Goal: Check status: Check status

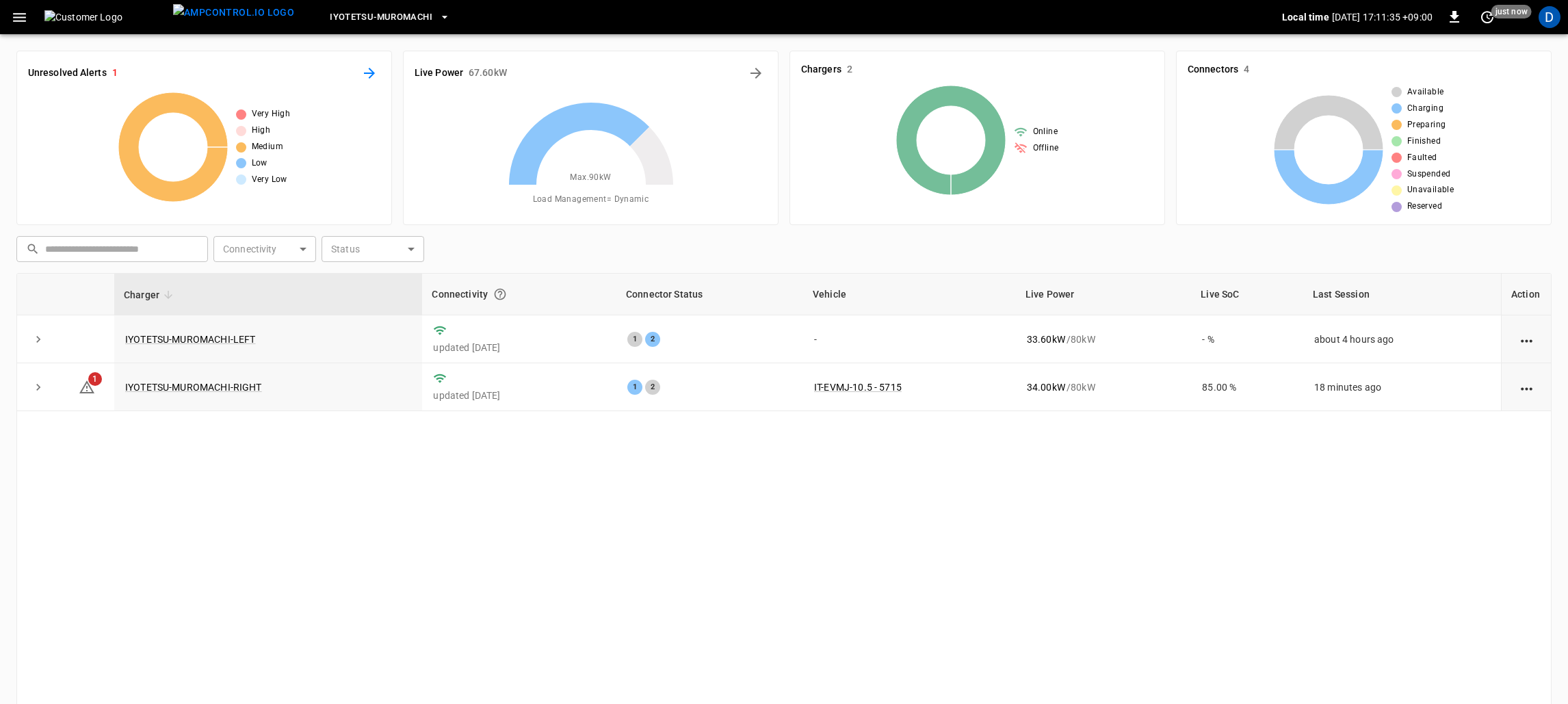
click at [372, 74] on icon "All Alerts" at bounding box center [370, 73] width 11 height 11
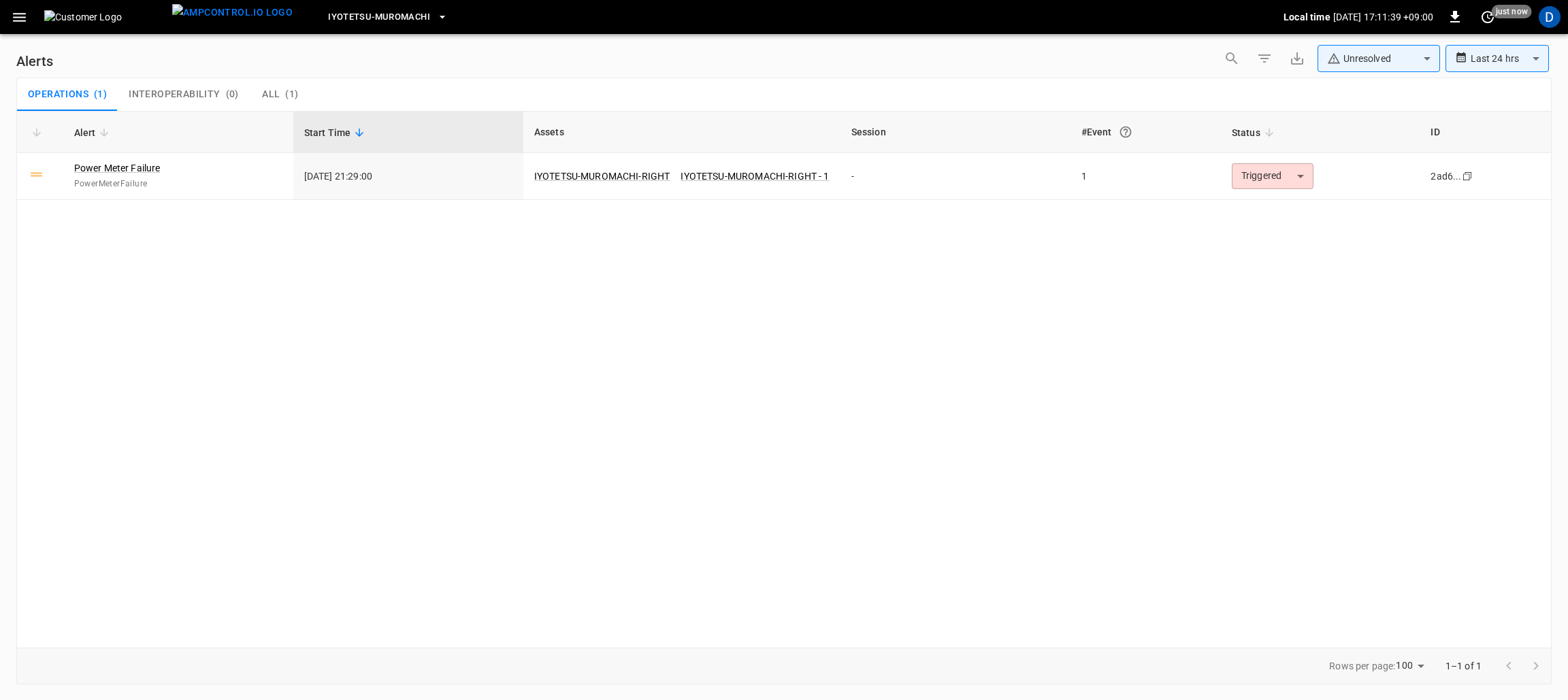
click at [25, 16] on icon "button" at bounding box center [20, 17] width 13 height 8
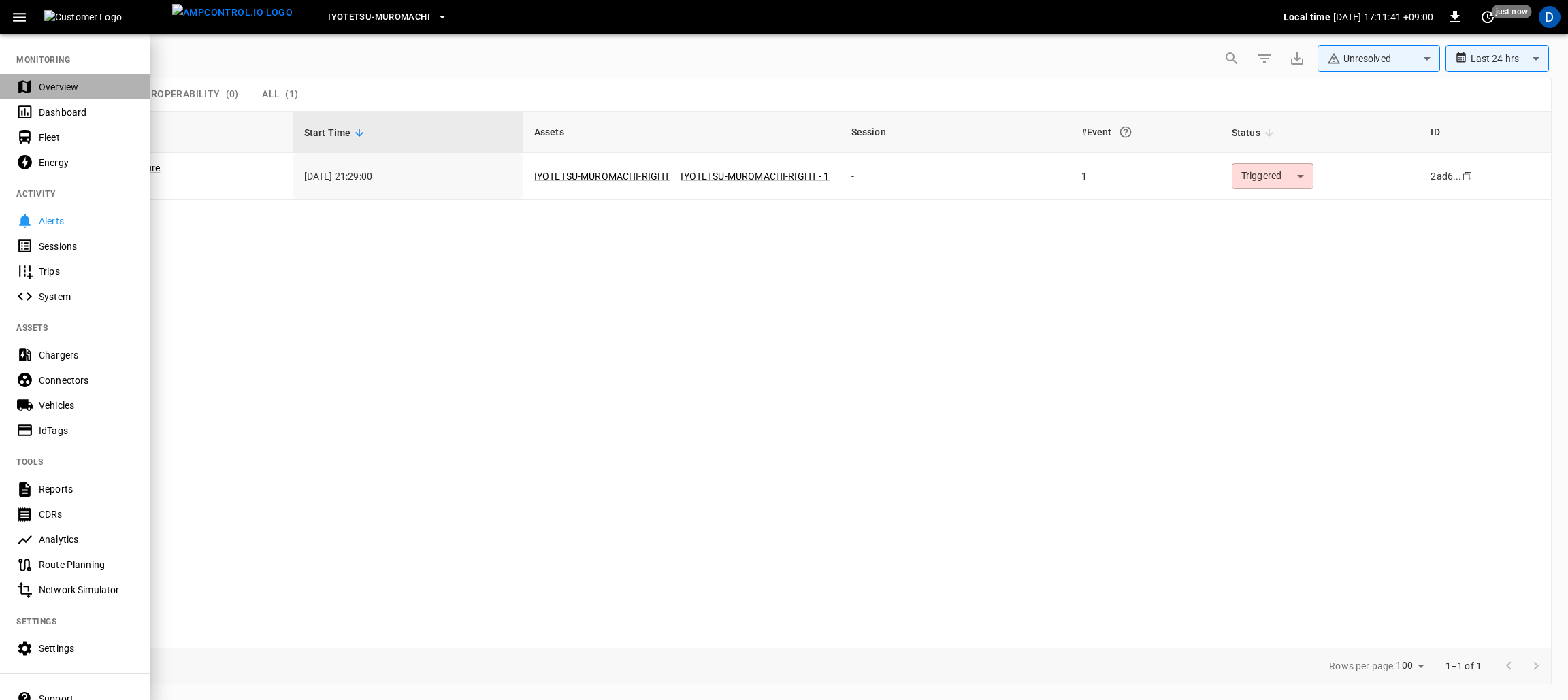
click at [34, 79] on div "Overview" at bounding box center [75, 86] width 150 height 25
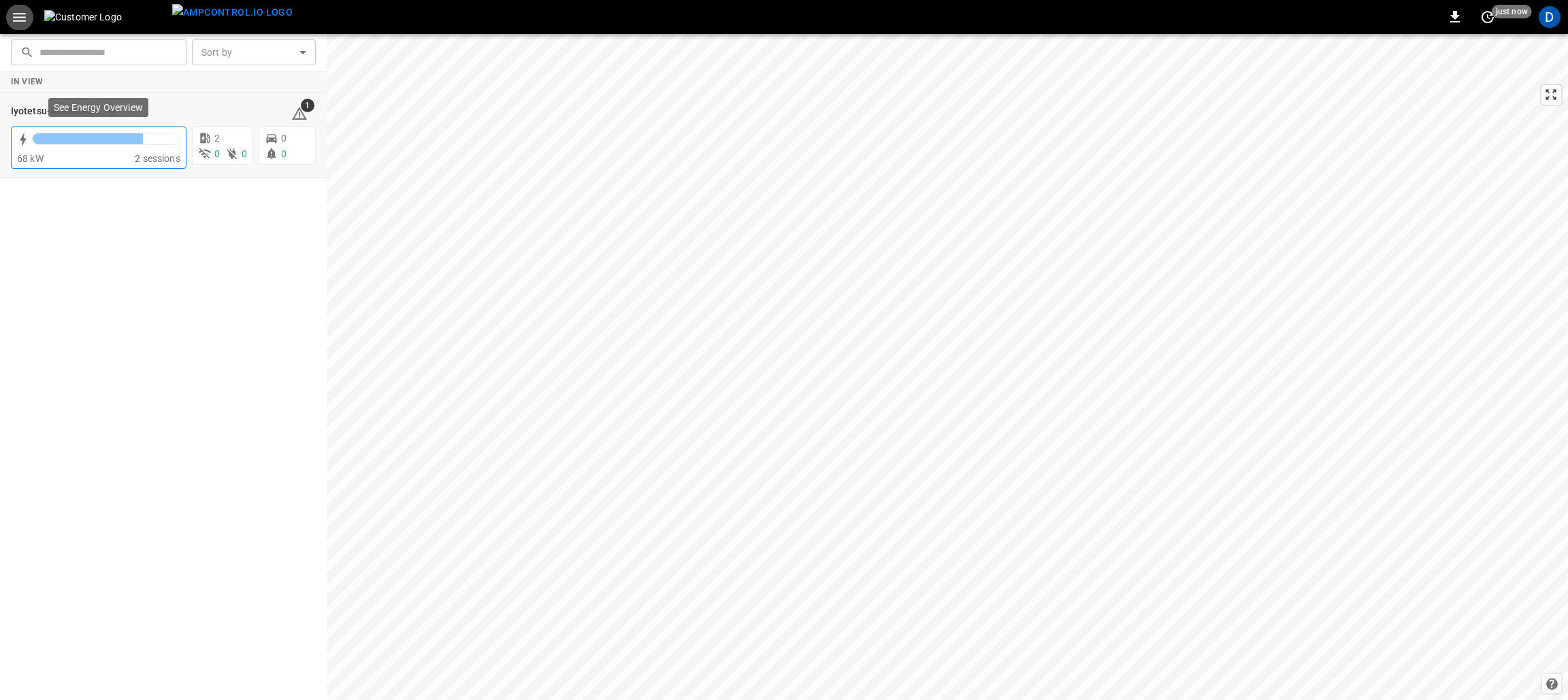
click at [162, 153] on span "2 sessions" at bounding box center [157, 159] width 46 height 11
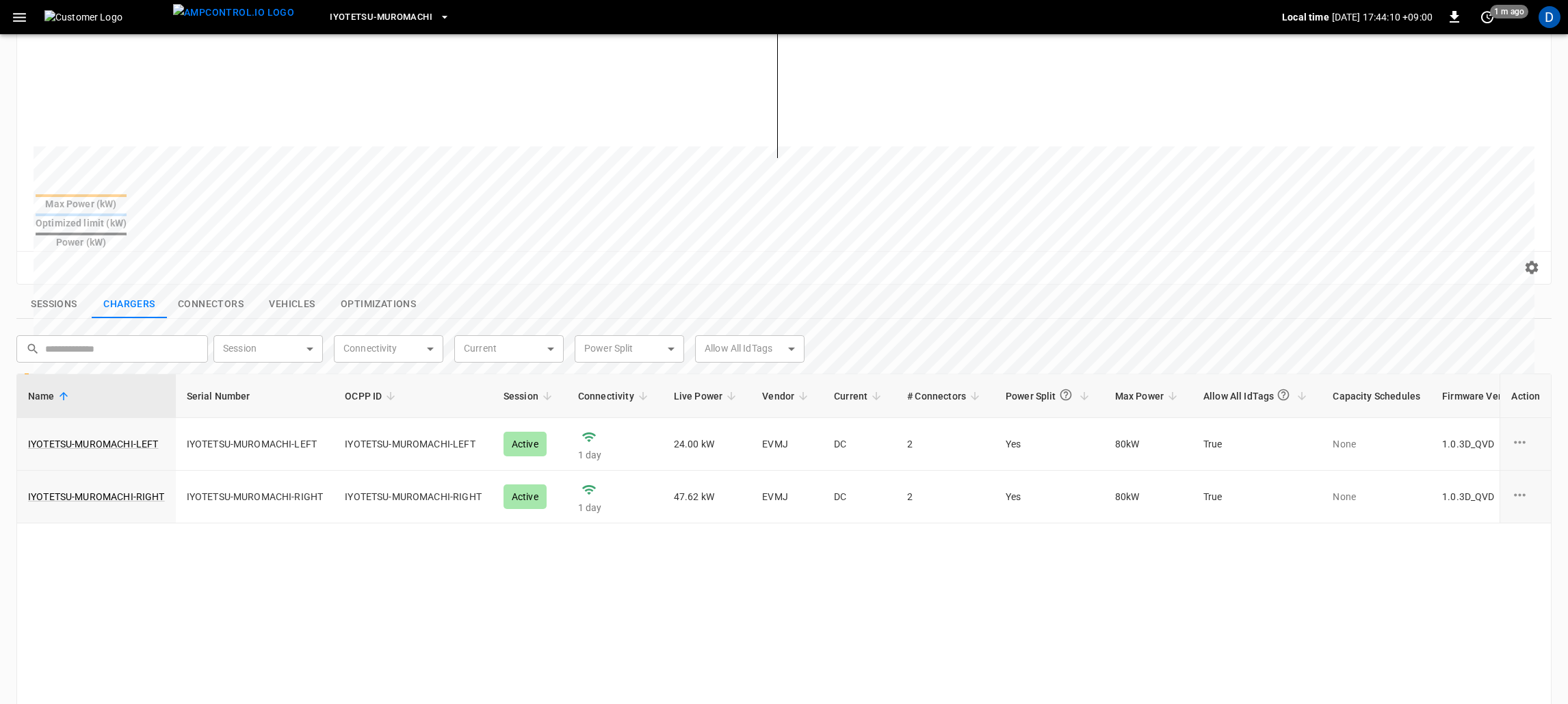
scroll to position [102, 0]
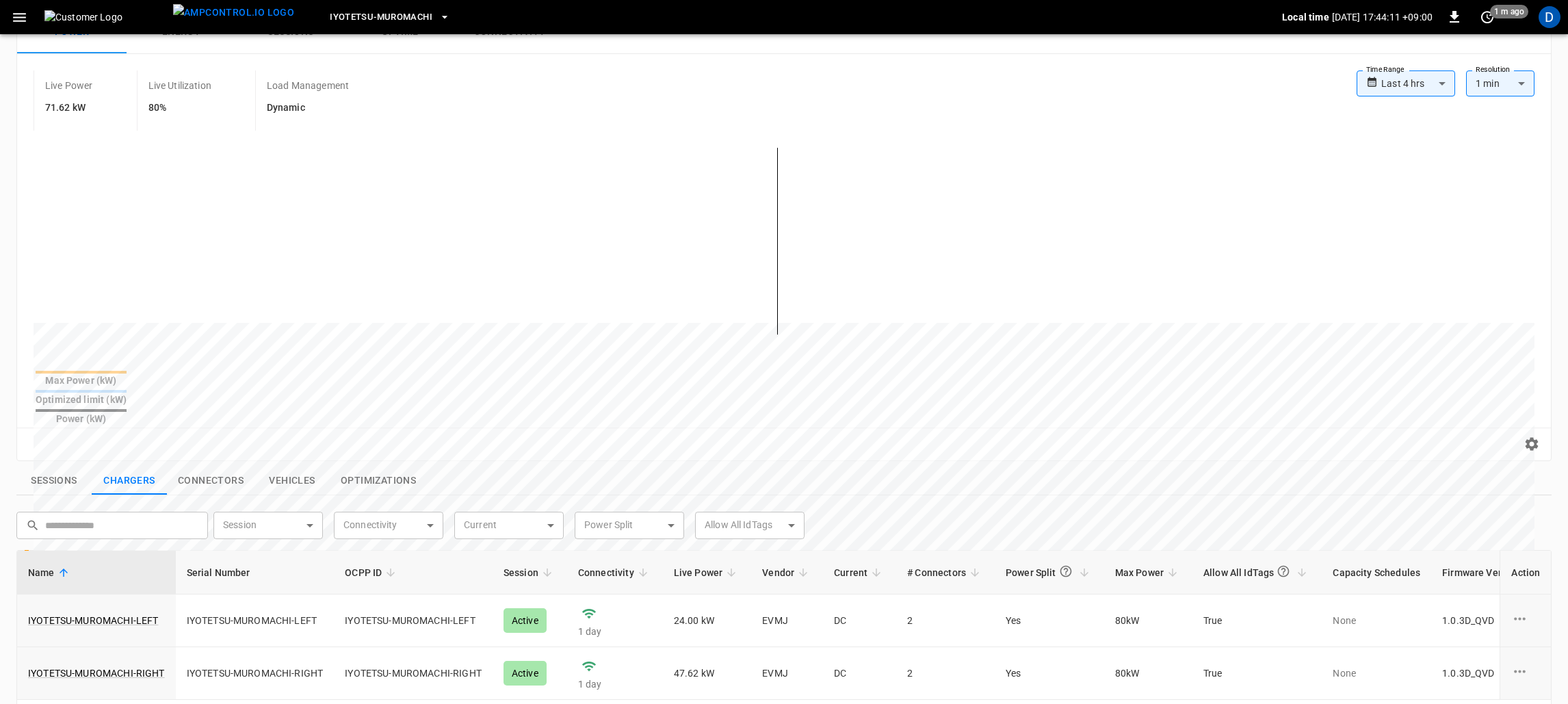
click at [199, 467] on button "Connectors" at bounding box center [210, 481] width 88 height 29
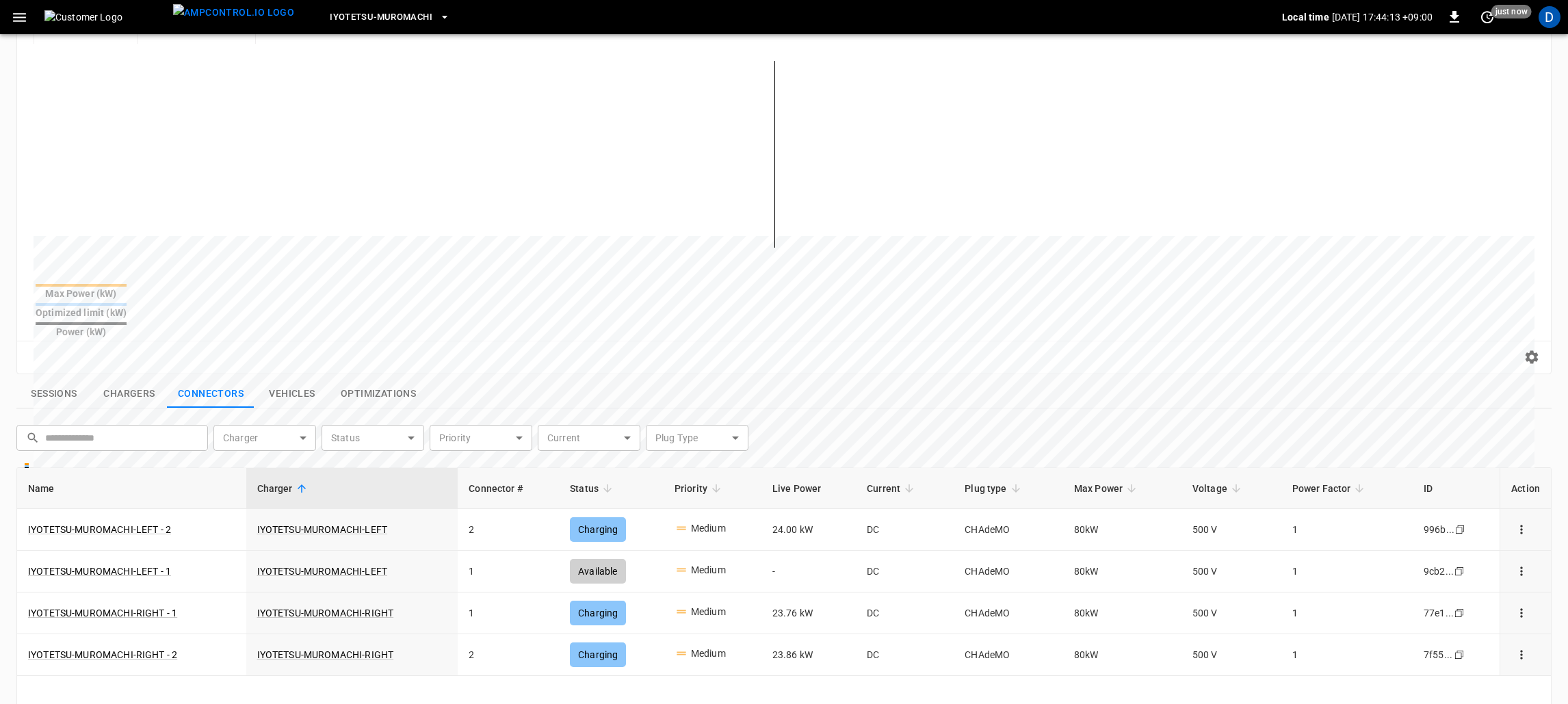
scroll to position [307, 0]
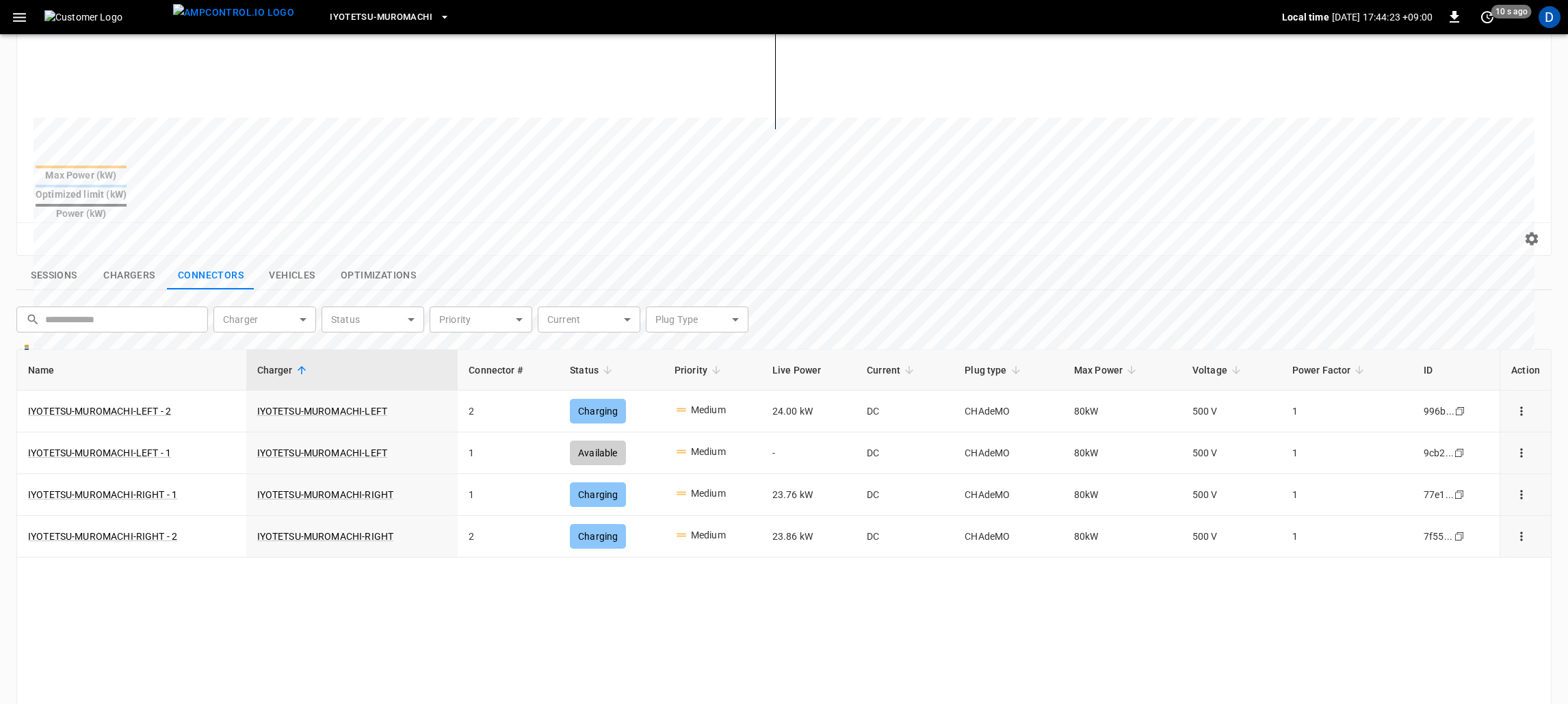
drag, startPoint x: 312, startPoint y: 240, endPoint x: 301, endPoint y: 240, distance: 11.0
click at [301, 262] on button "Vehicles" at bounding box center [292, 276] width 75 height 29
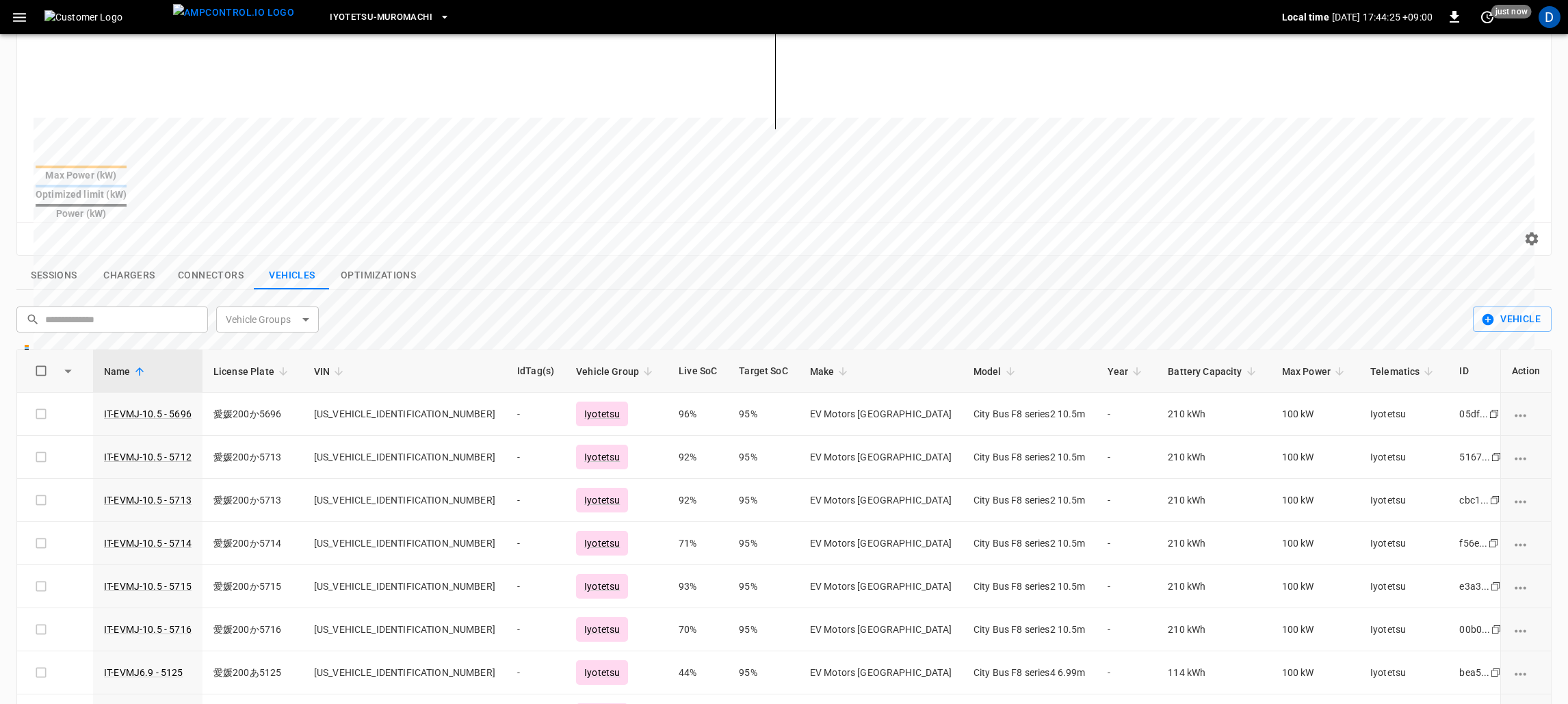
click at [384, 262] on button "Optimizations" at bounding box center [377, 276] width 97 height 29
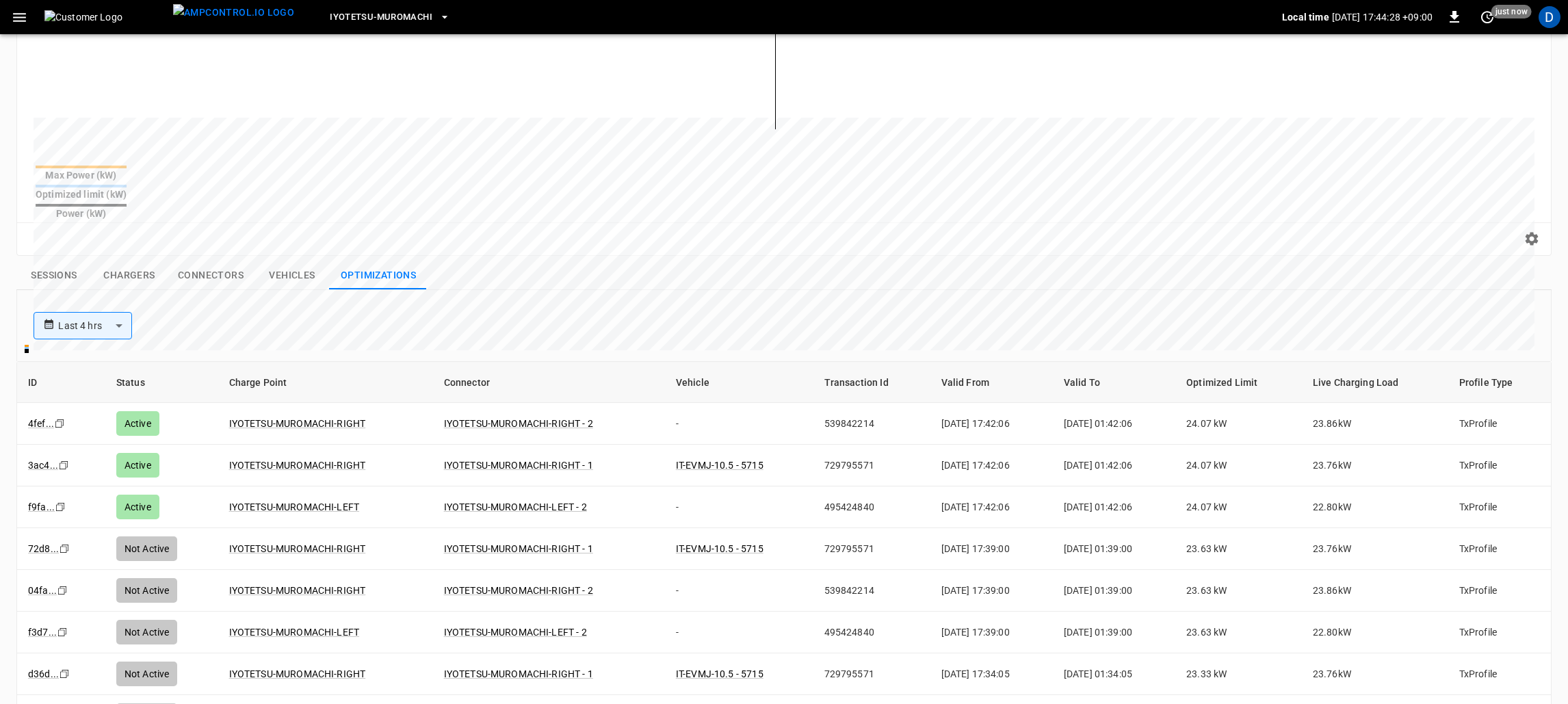
click at [51, 262] on button "Sessions" at bounding box center [54, 276] width 75 height 29
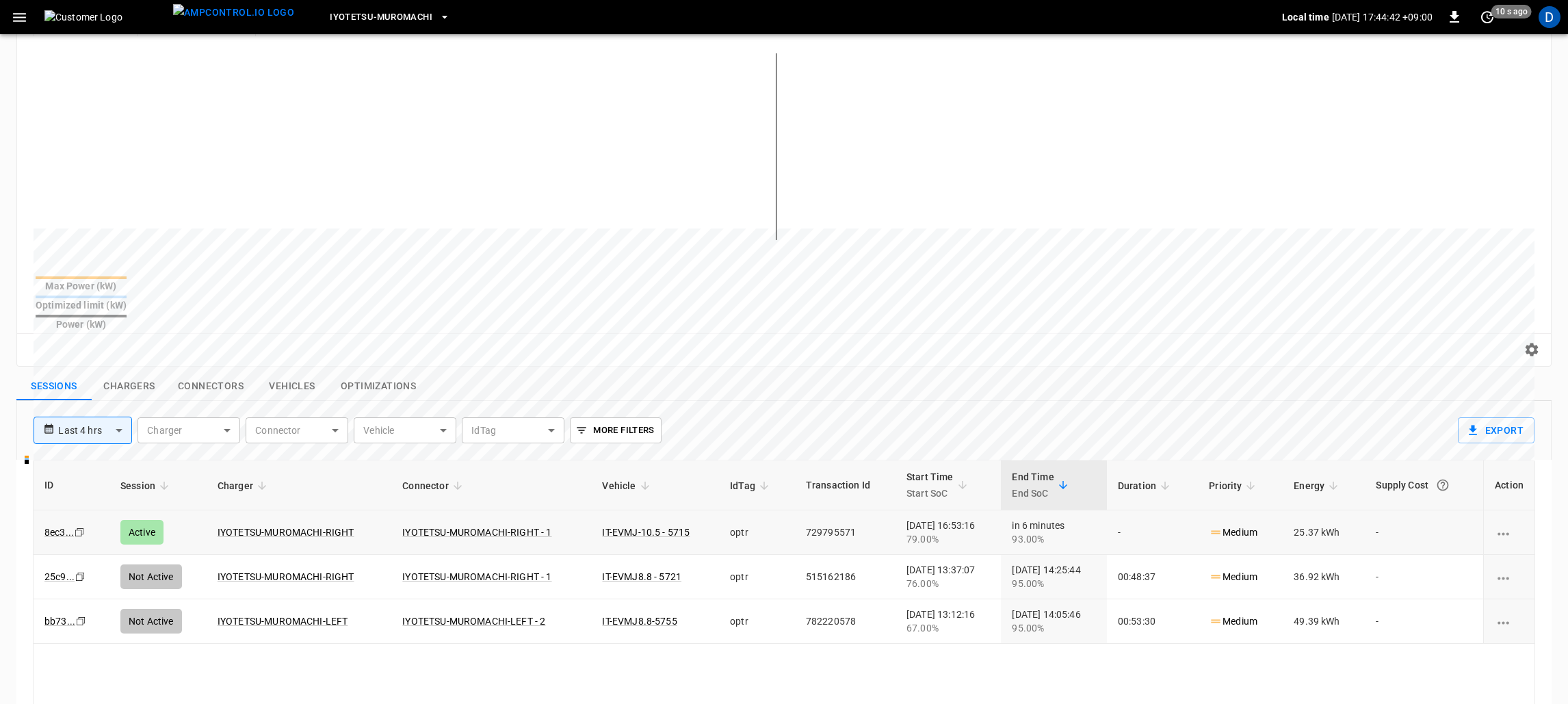
scroll to position [204, 0]
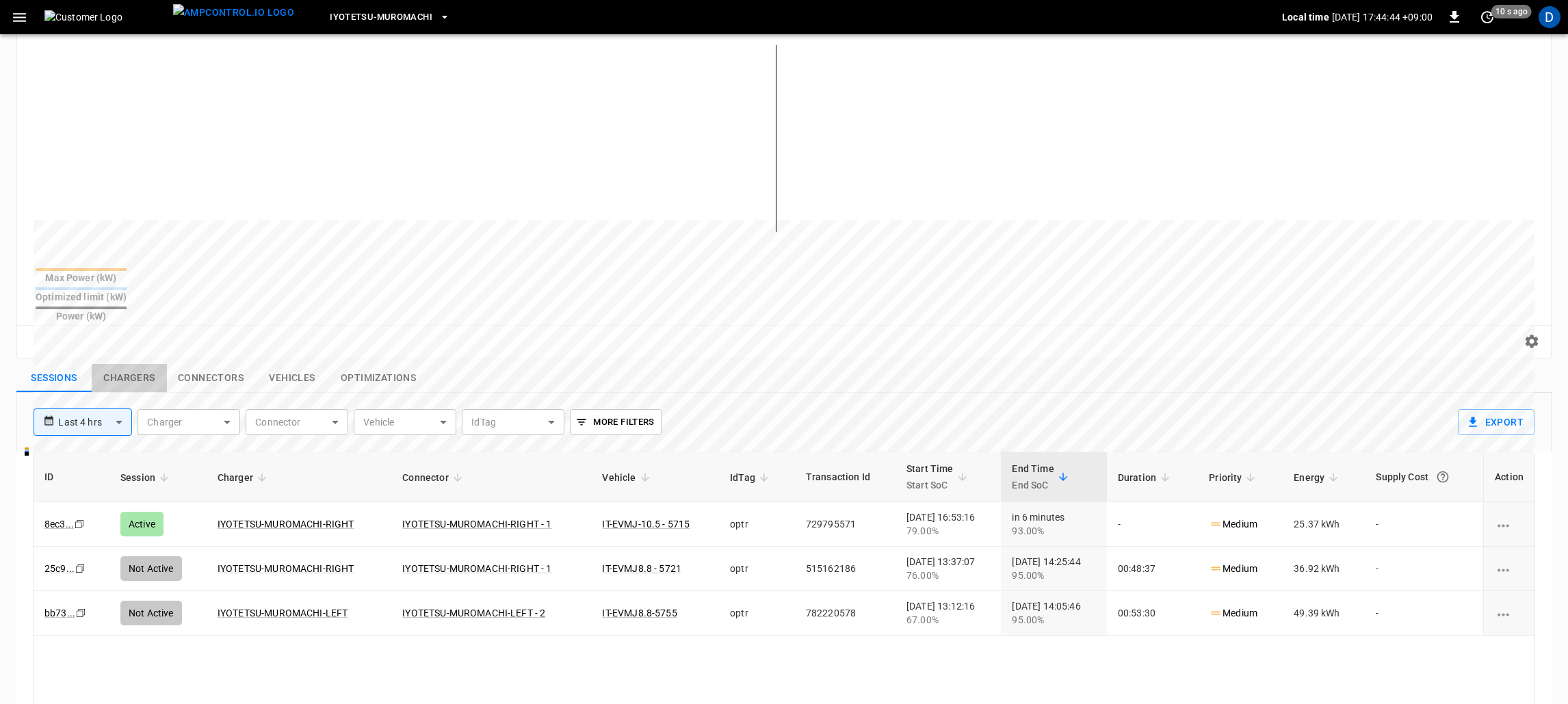
click at [117, 364] on button "Chargers" at bounding box center [129, 378] width 75 height 29
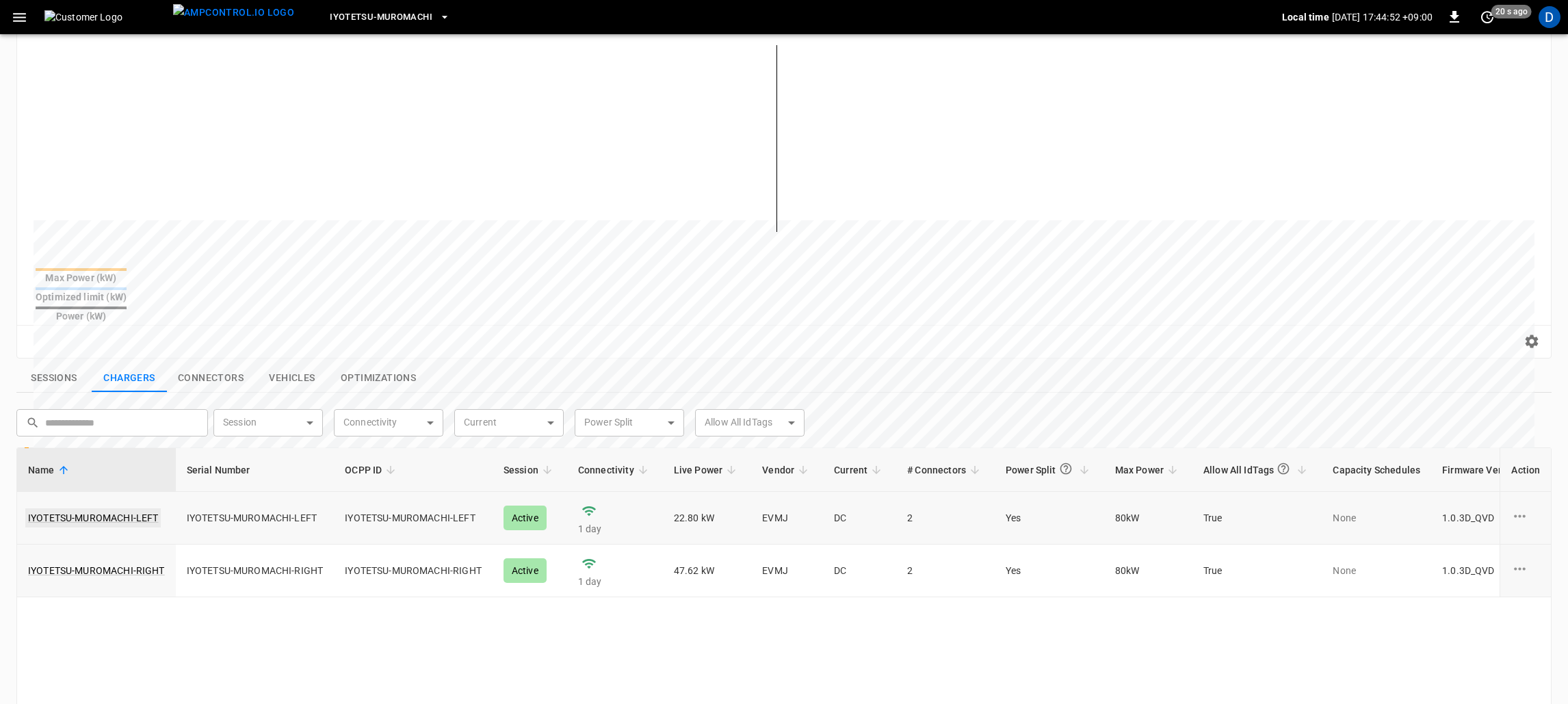
click at [71, 508] on link "IYOTETSU-MUROMACHI-LEFT" at bounding box center [93, 518] width 136 height 19
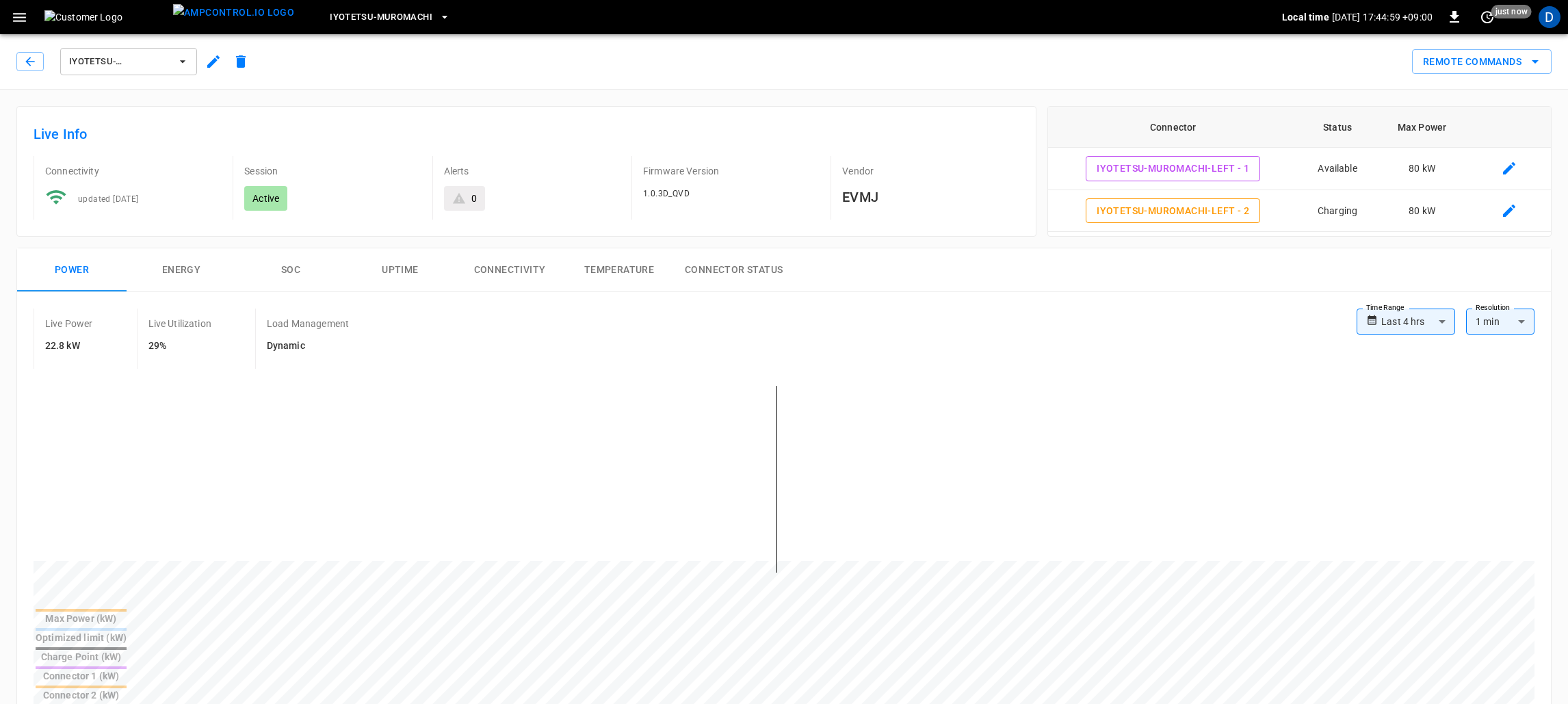
click at [266, 269] on button "SOC" at bounding box center [291, 270] width 109 height 44
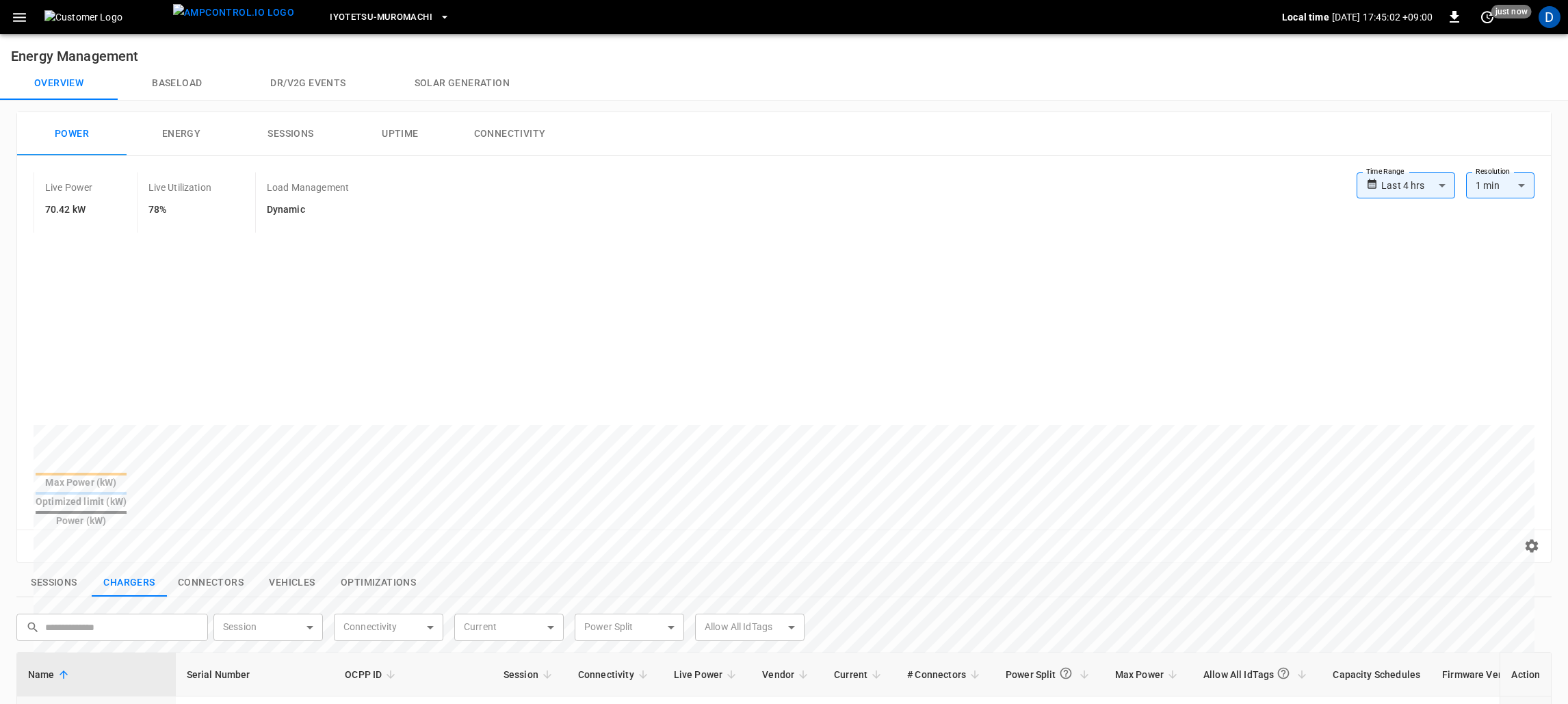
scroll to position [149, 0]
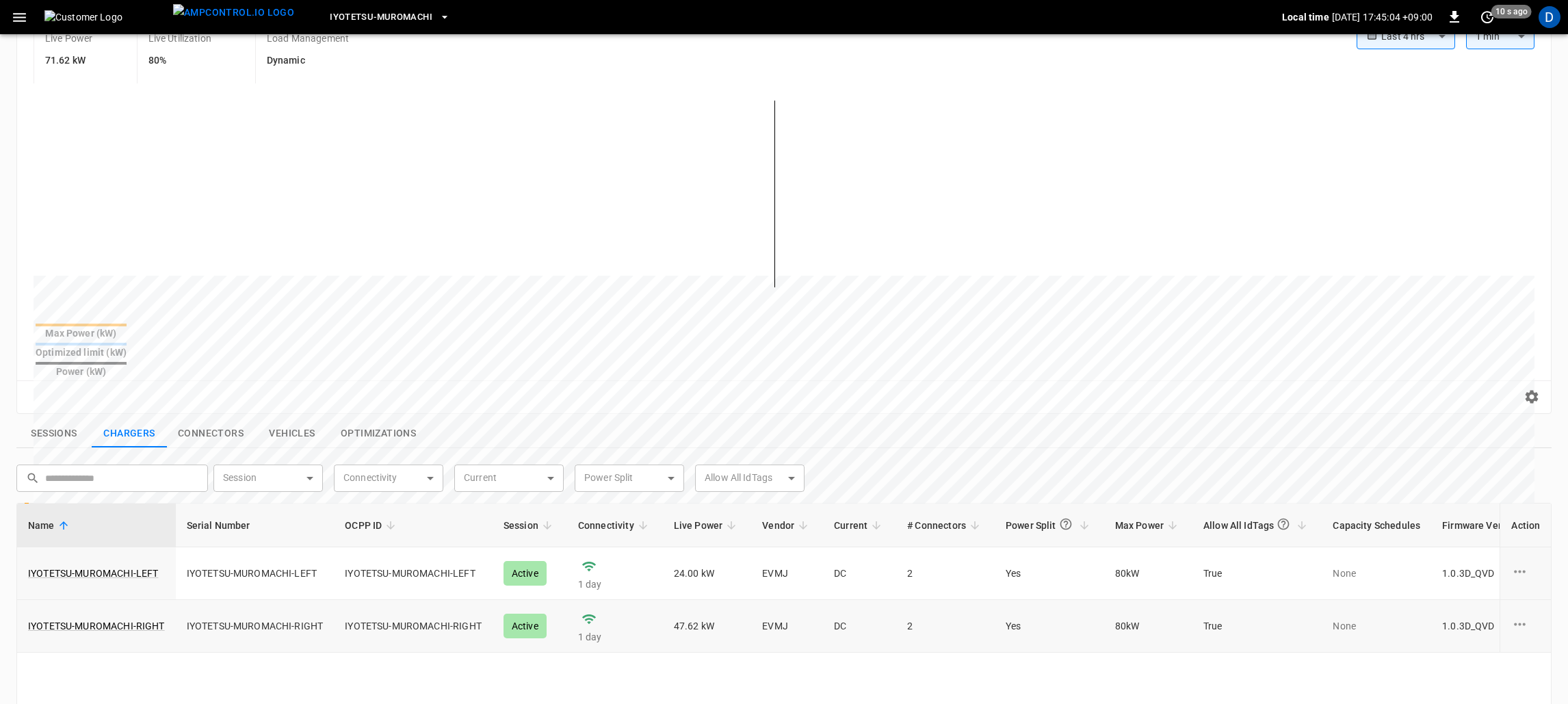
click at [104, 600] on td "IYOTETSU-MUROMACHI-RIGHT" at bounding box center [96, 626] width 159 height 53
click at [102, 616] on link "IYOTETSU-MUROMACHI-RIGHT" at bounding box center [96, 626] width 142 height 19
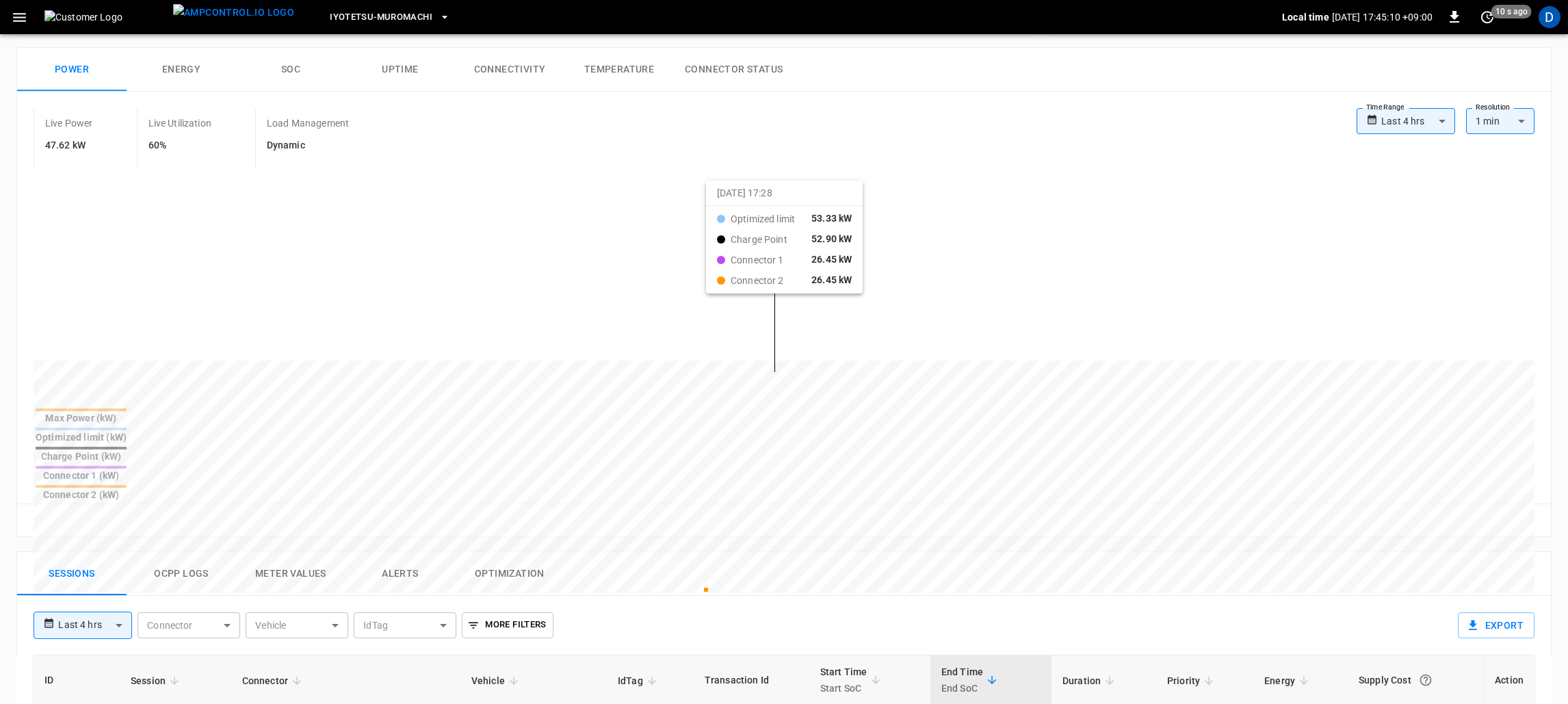
scroll to position [409, 0]
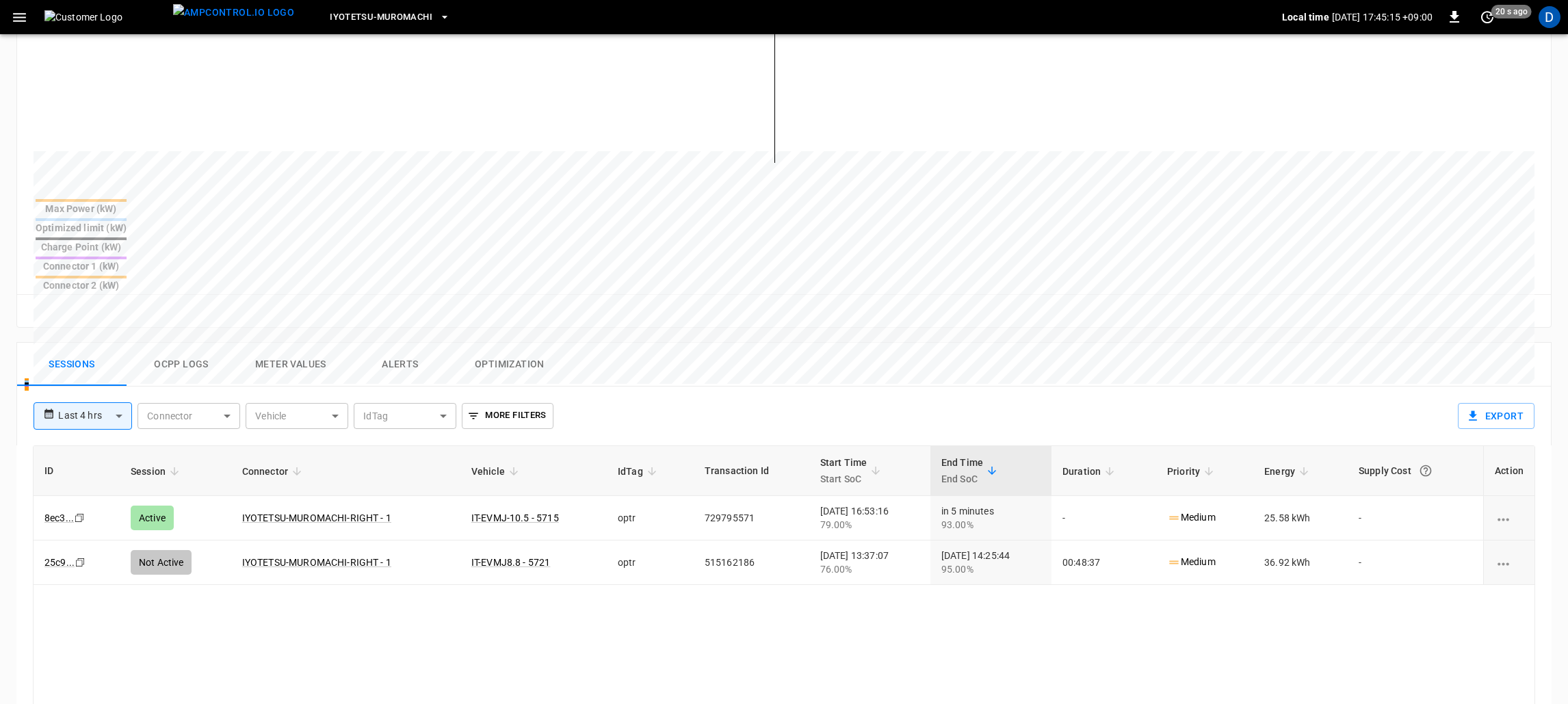
click at [321, 343] on button "Meter Values" at bounding box center [291, 364] width 109 height 44
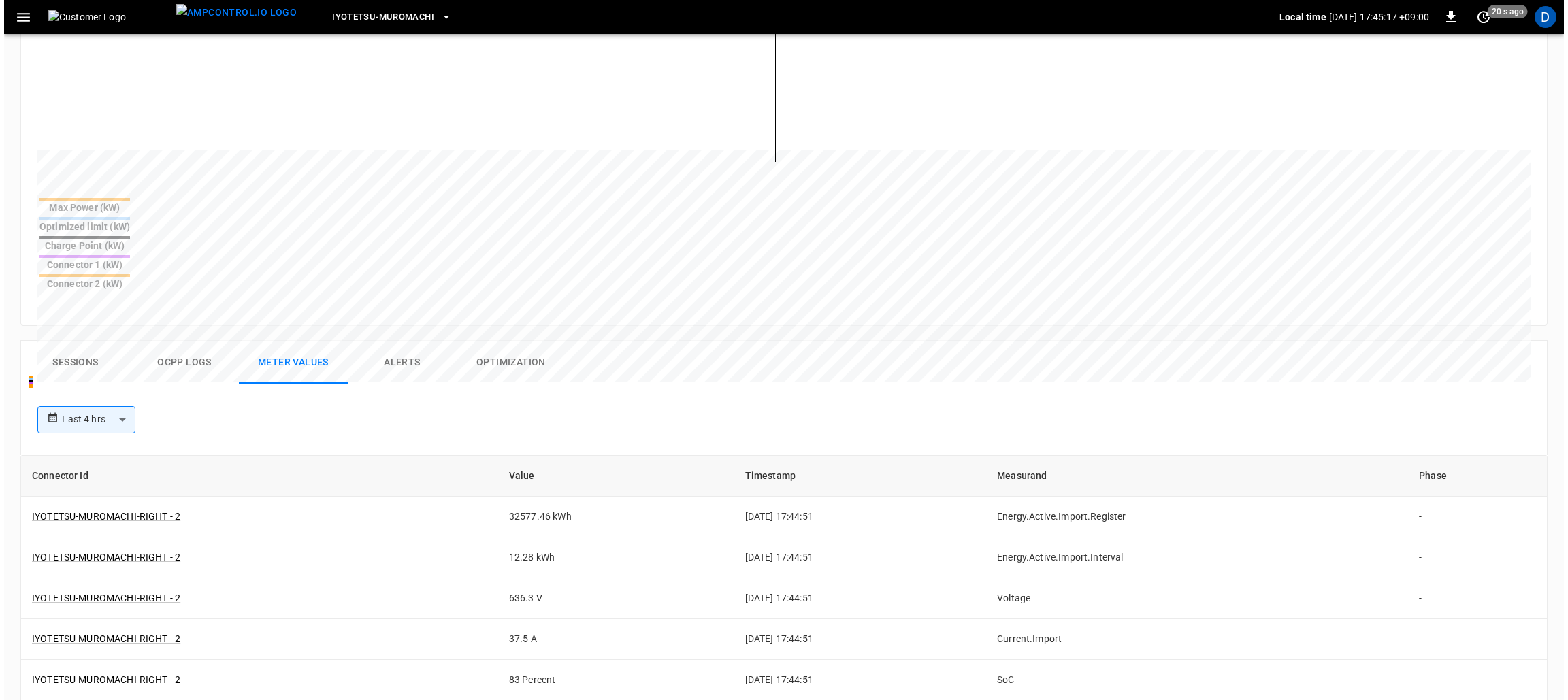
scroll to position [101, 0]
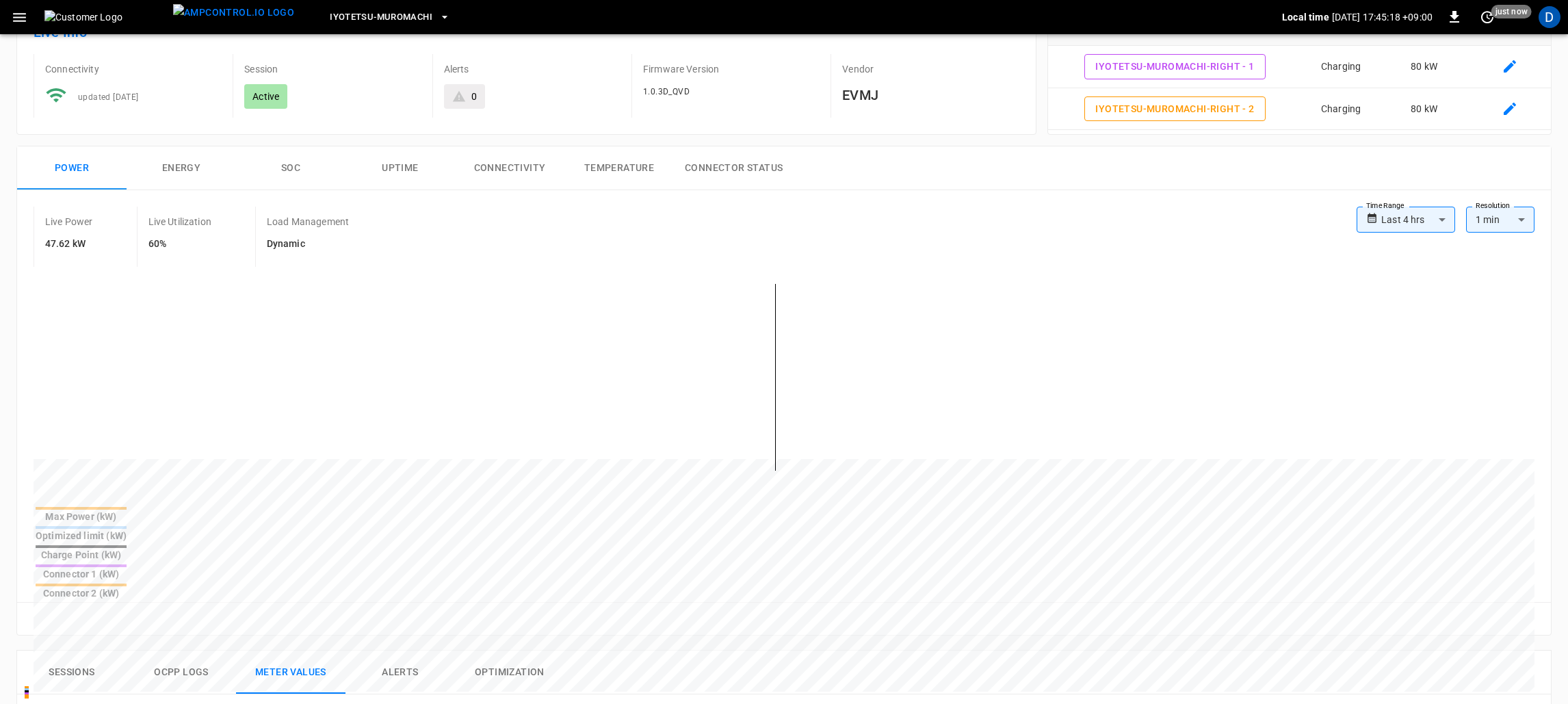
click at [269, 167] on button "SOC" at bounding box center [291, 168] width 109 height 44
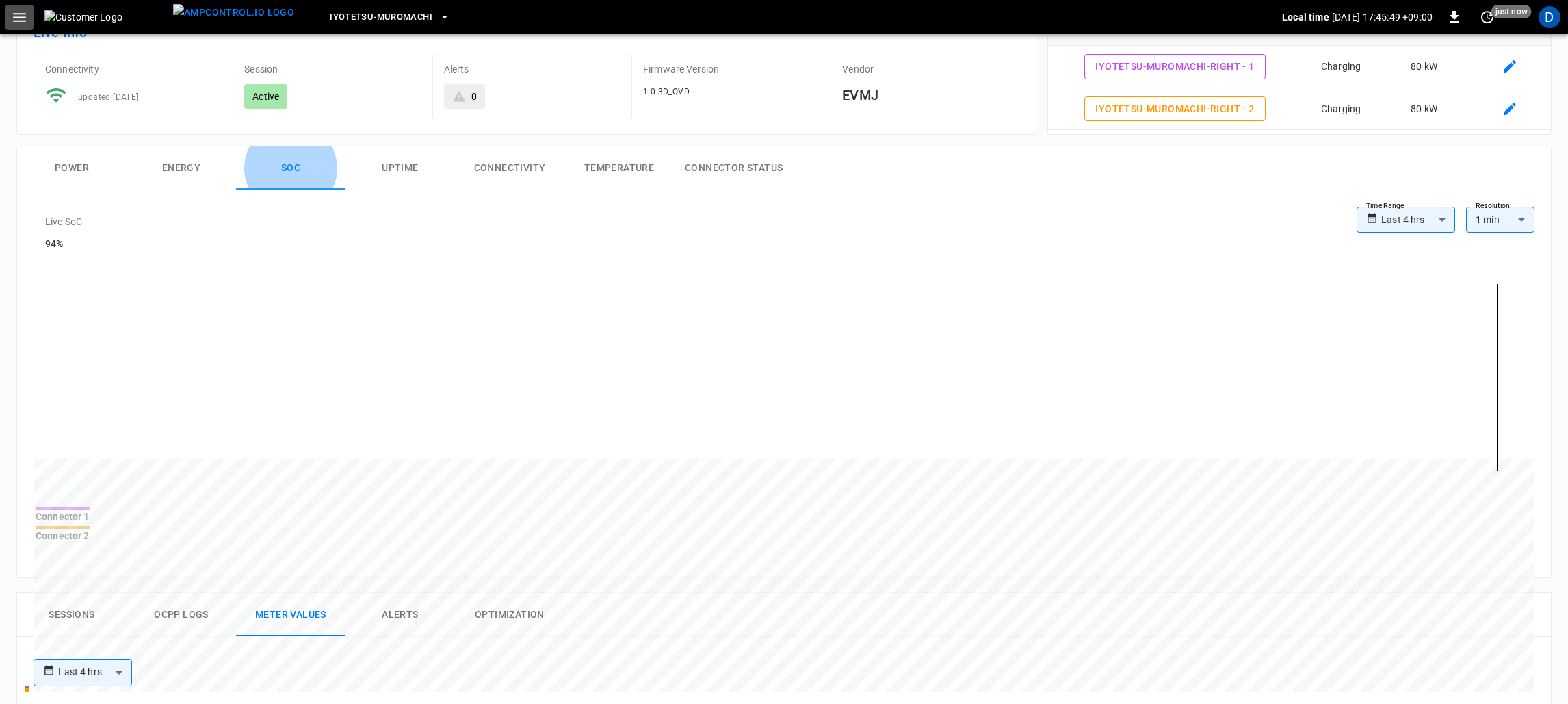
click at [23, 7] on button "button" at bounding box center [20, 17] width 28 height 25
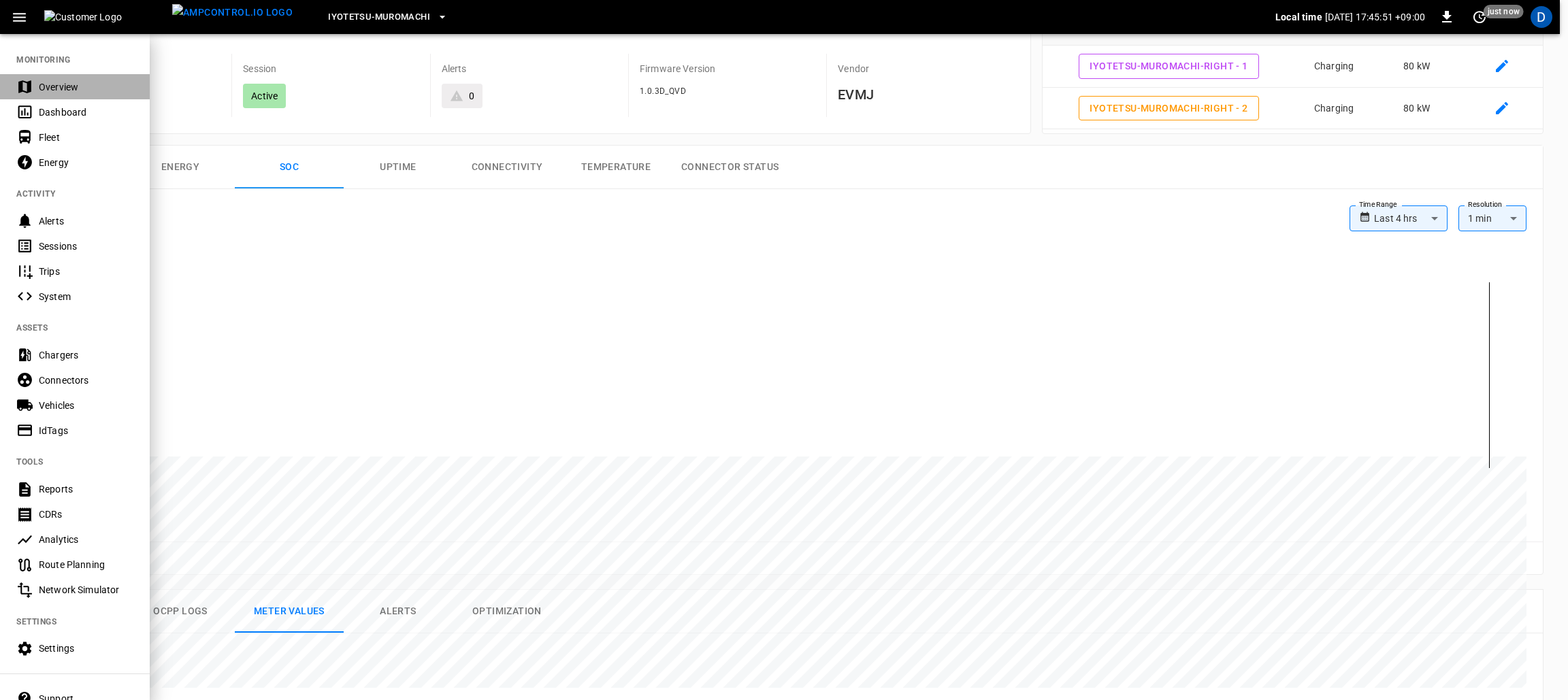
click at [40, 92] on div "Overview" at bounding box center [85, 87] width 95 height 14
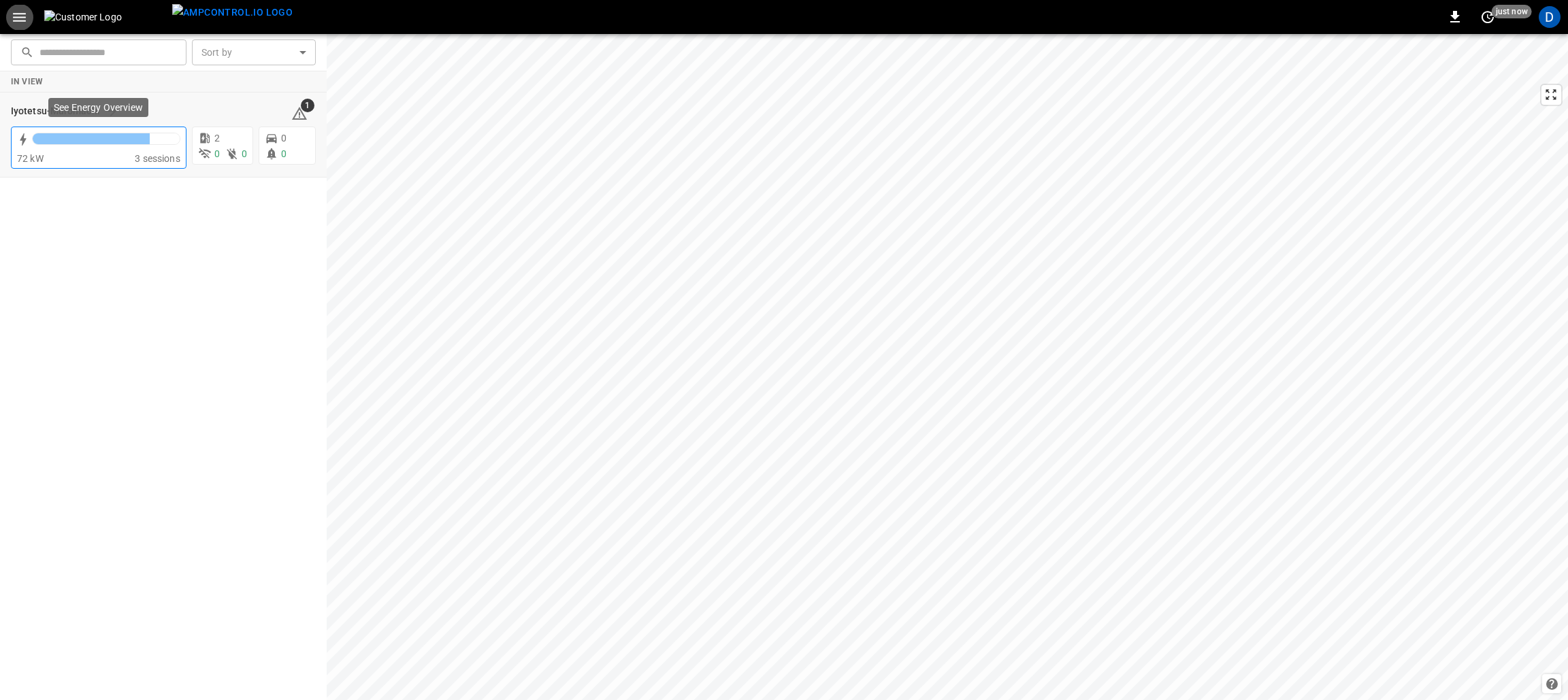
click at [135, 147] on div at bounding box center [106, 142] width 148 height 19
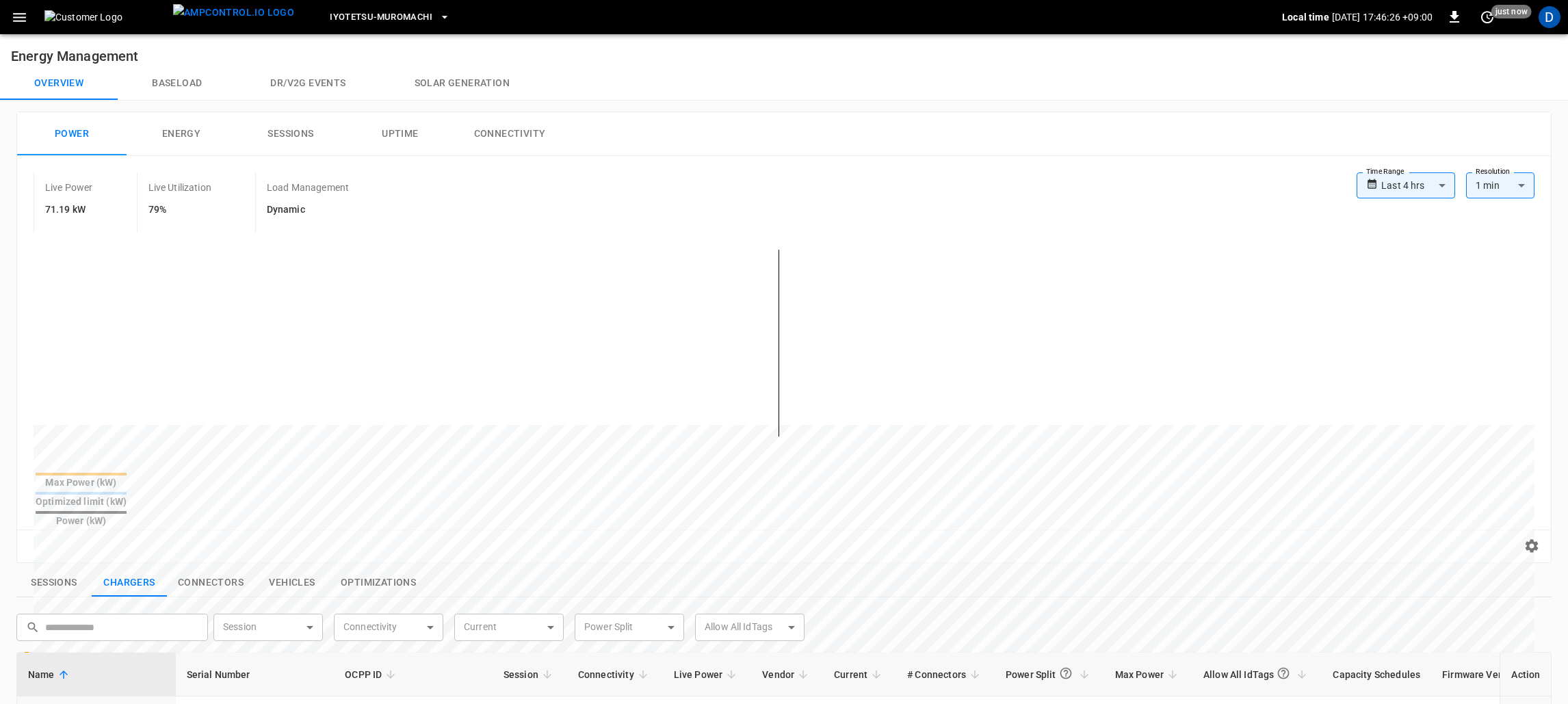
click at [1452, 192] on body "**********" at bounding box center [784, 597] width 1568 height 1193
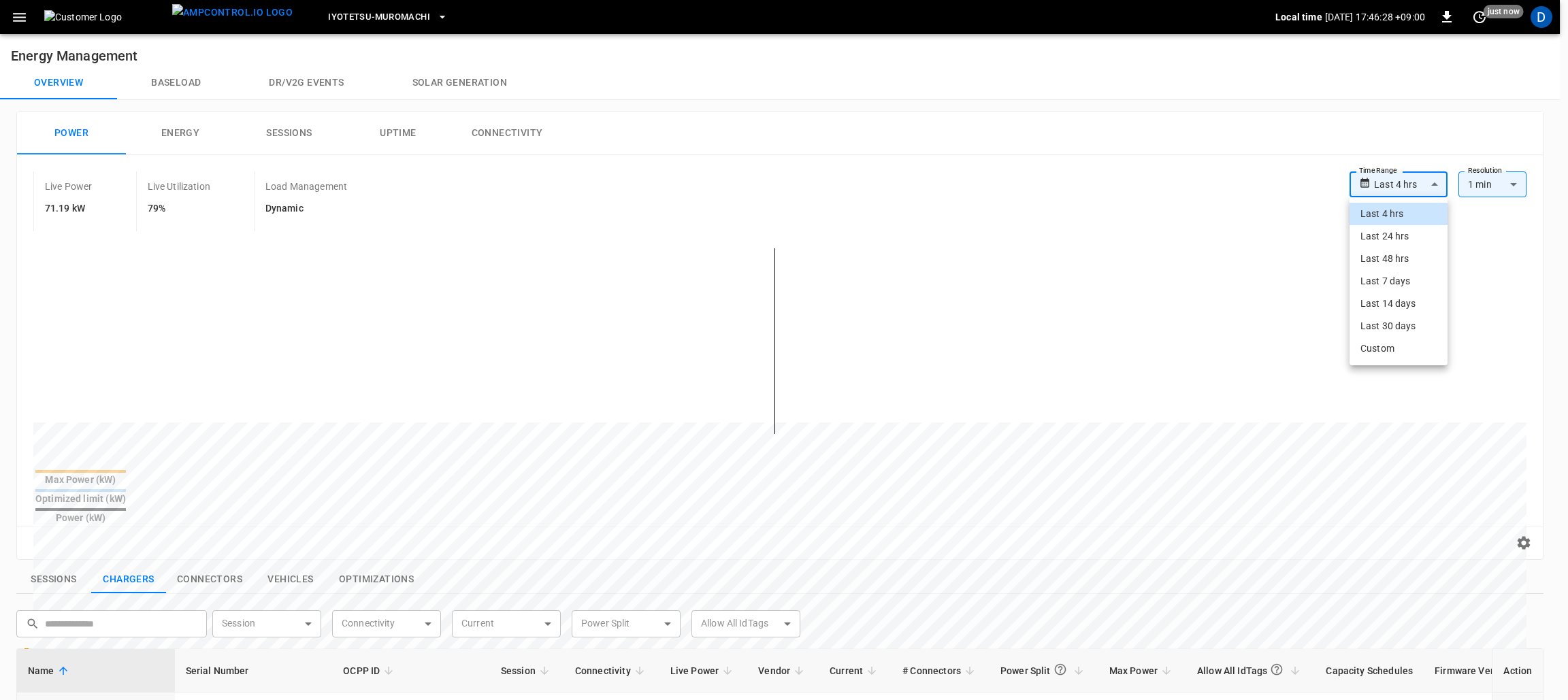
click at [1412, 257] on li "Last 48 hrs" at bounding box center [1398, 259] width 98 height 22
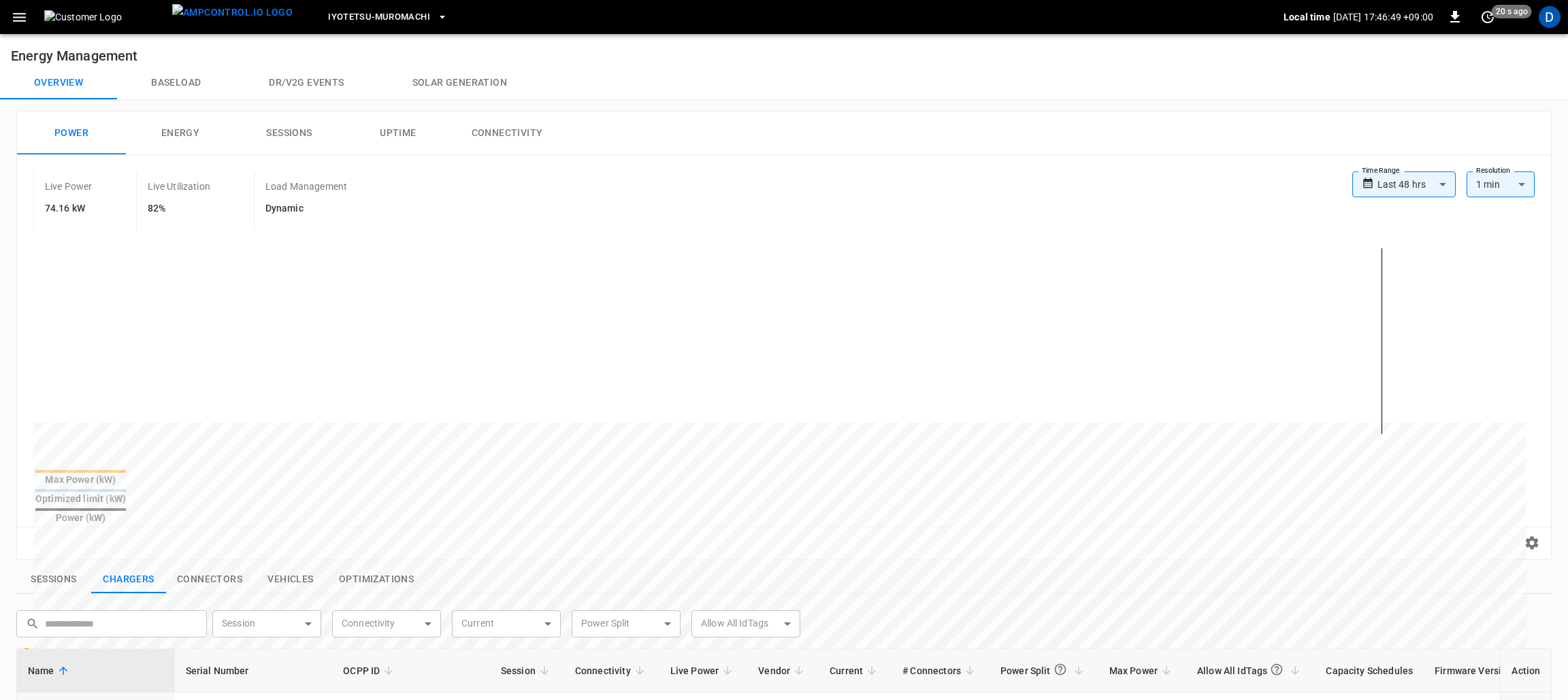
click at [1414, 185] on body "**********" at bounding box center [784, 593] width 1568 height 1187
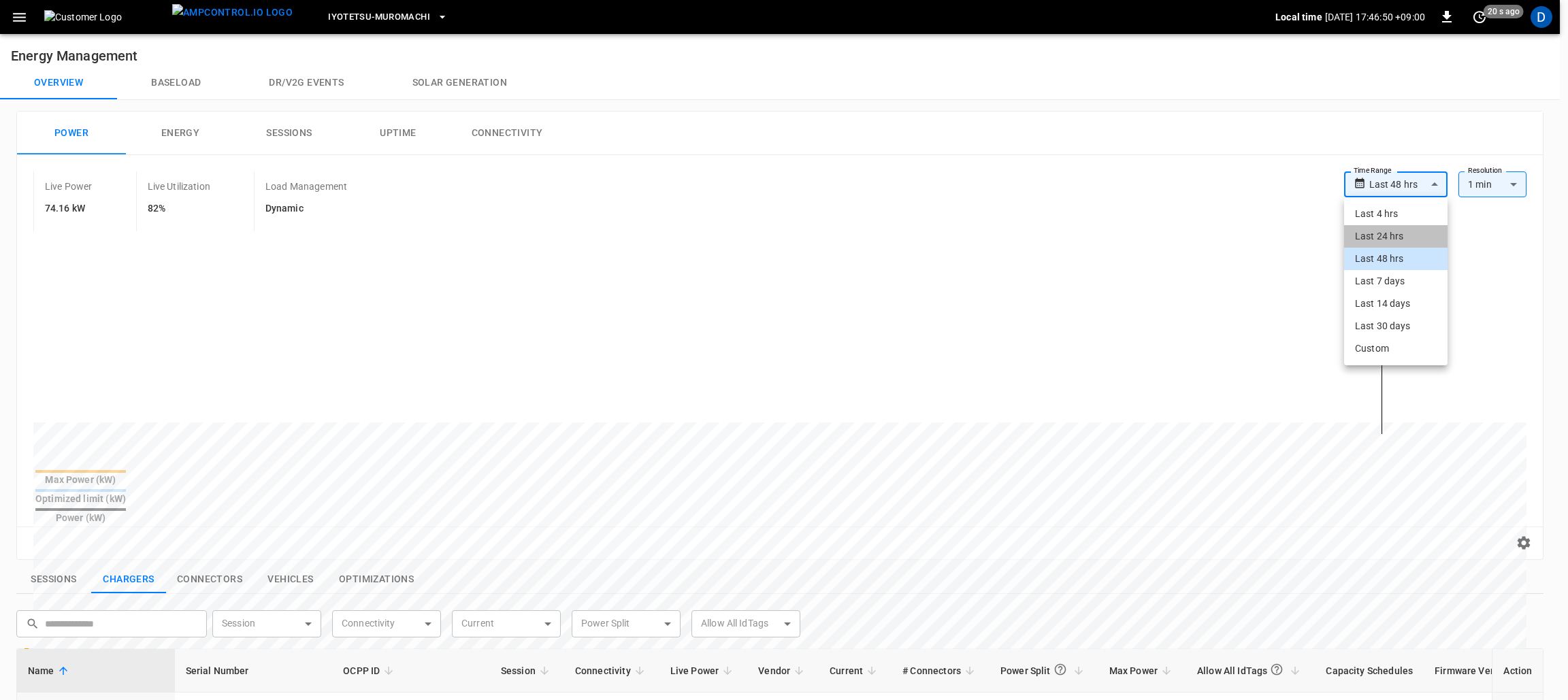
click at [1393, 235] on li "Last 24 hrs" at bounding box center [1396, 237] width 103 height 22
type input "**********"
